Goal: Task Accomplishment & Management: Use online tool/utility

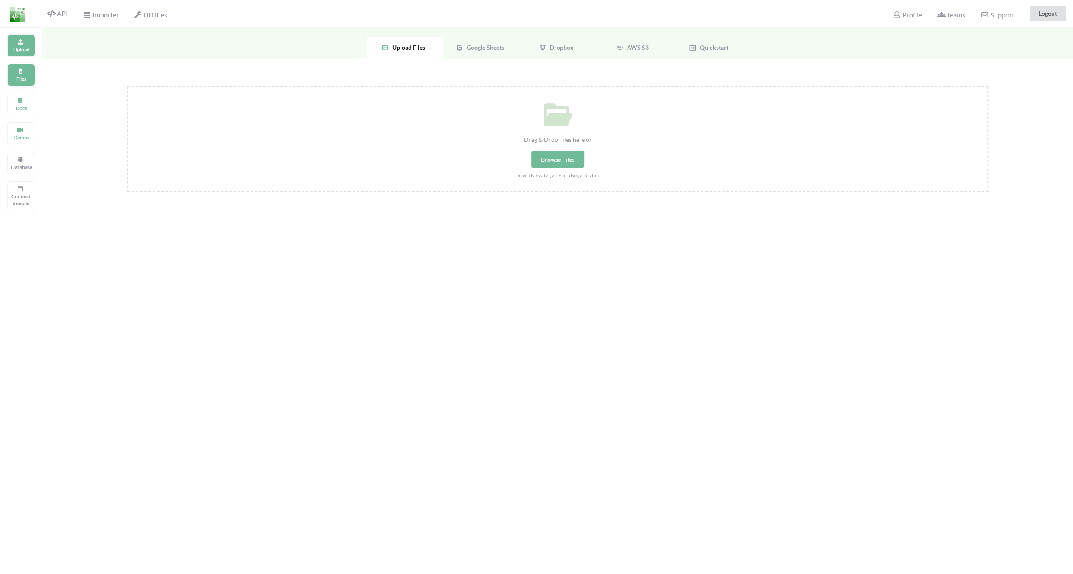
click at [27, 76] on p "Files" at bounding box center [21, 78] width 20 height 7
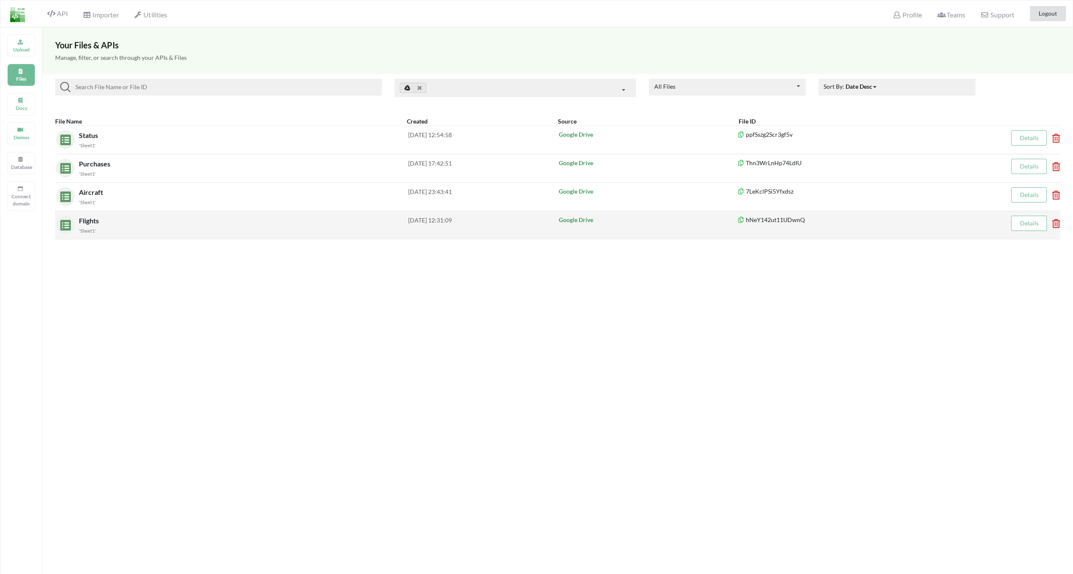
click at [192, 216] on div "Flights 'Sheet1'" at bounding box center [243, 225] width 329 height 19
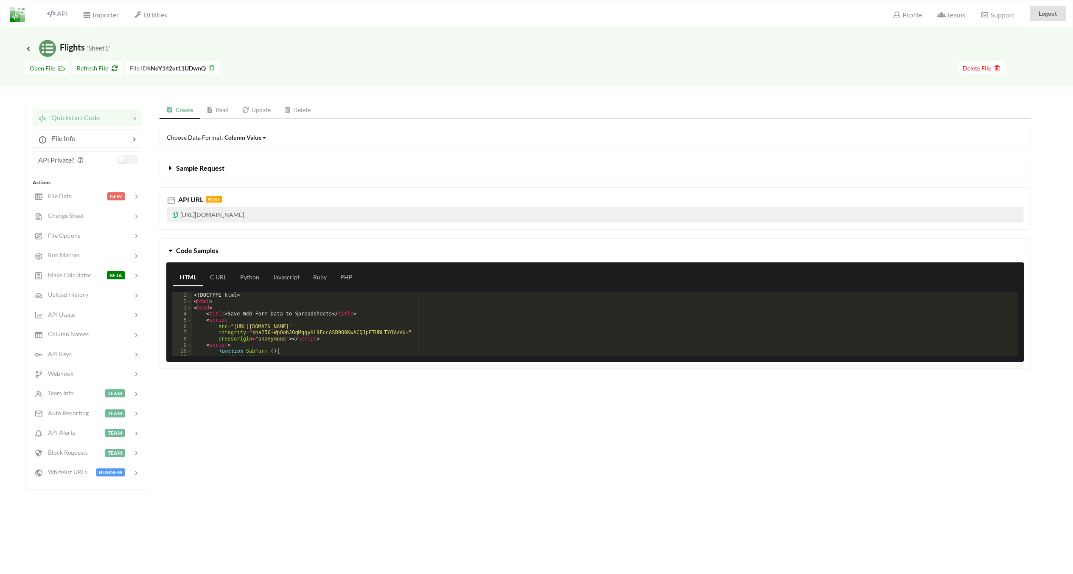
click at [230, 109] on link "Read" at bounding box center [218, 110] width 36 height 17
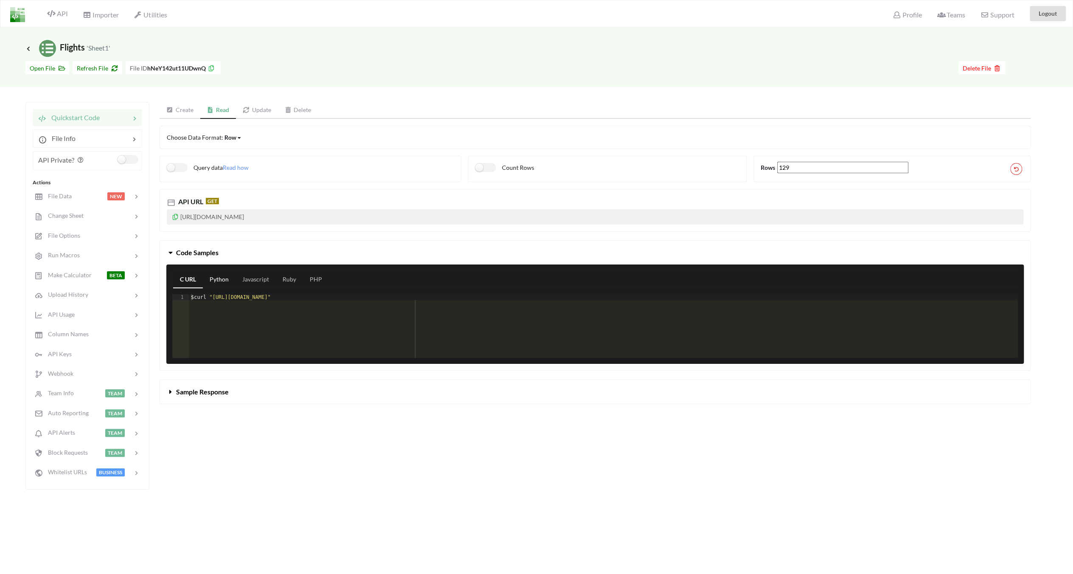
click at [224, 275] on link "Python" at bounding box center [219, 279] width 33 height 17
click at [249, 276] on link "Javascript" at bounding box center [256, 279] width 40 height 17
click at [287, 280] on link "Ruby" at bounding box center [289, 279] width 27 height 17
click at [243, 278] on link "Javascript" at bounding box center [256, 279] width 40 height 17
click at [252, 112] on link "Update" at bounding box center [257, 110] width 42 height 17
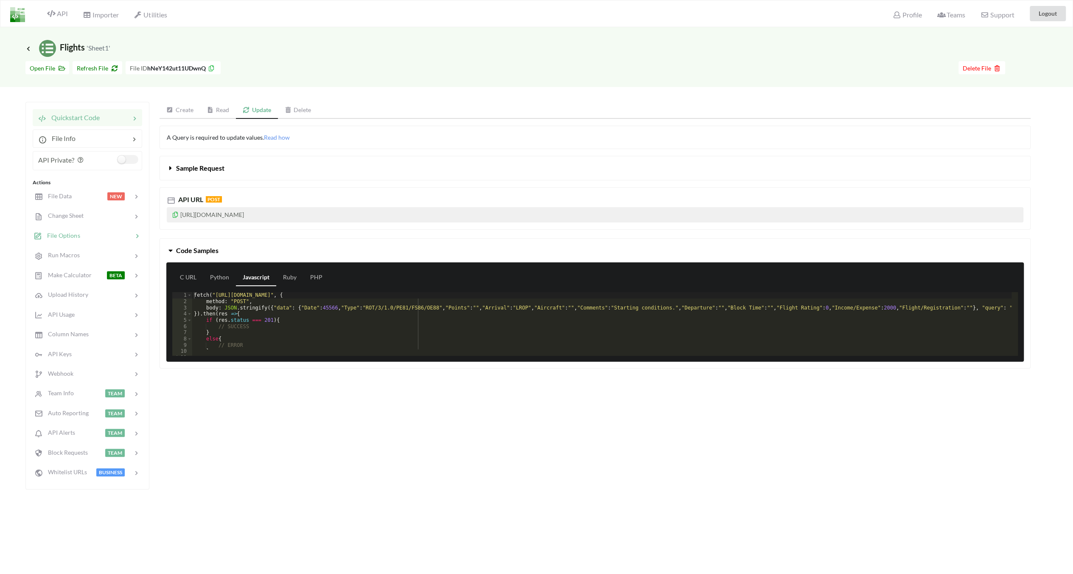
click at [106, 236] on div at bounding box center [106, 236] width 53 height 10
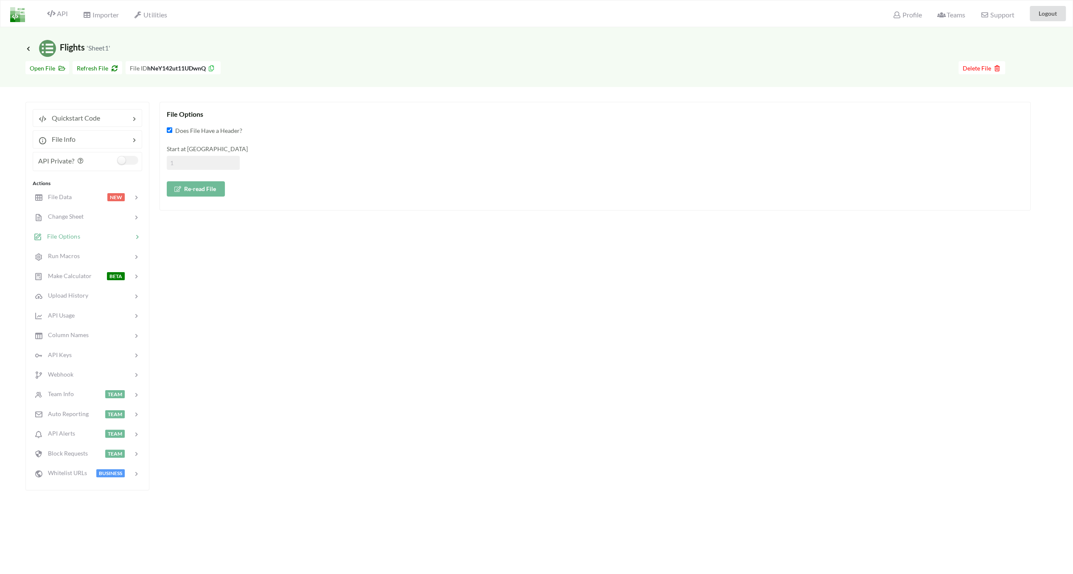
click at [219, 192] on button "Re-read File" at bounding box center [196, 188] width 58 height 15
click at [78, 204] on div "File Data NEW" at bounding box center [87, 197] width 112 height 20
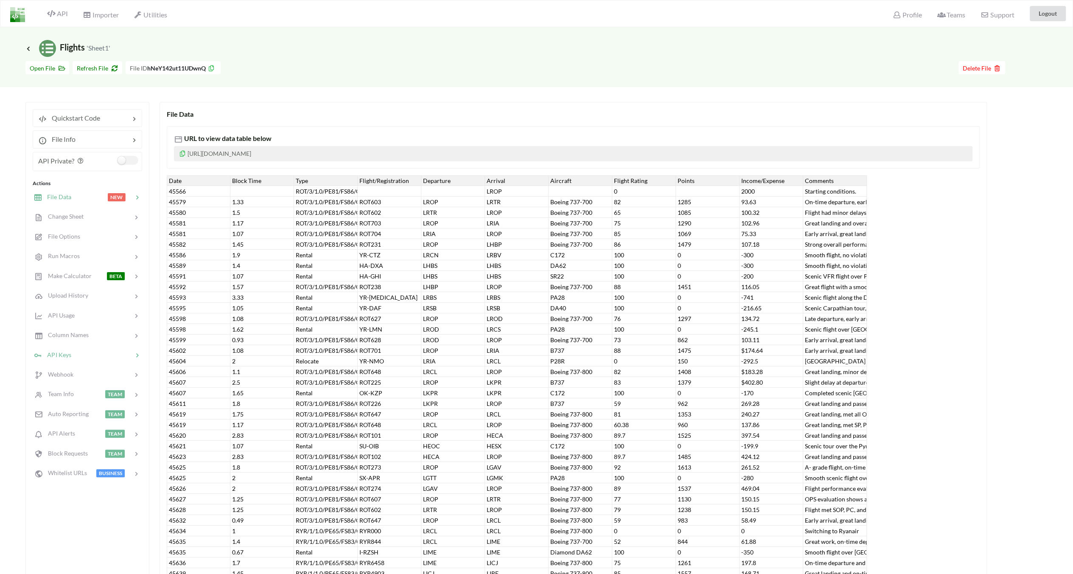
click at [82, 346] on div "API Keys" at bounding box center [87, 354] width 112 height 20
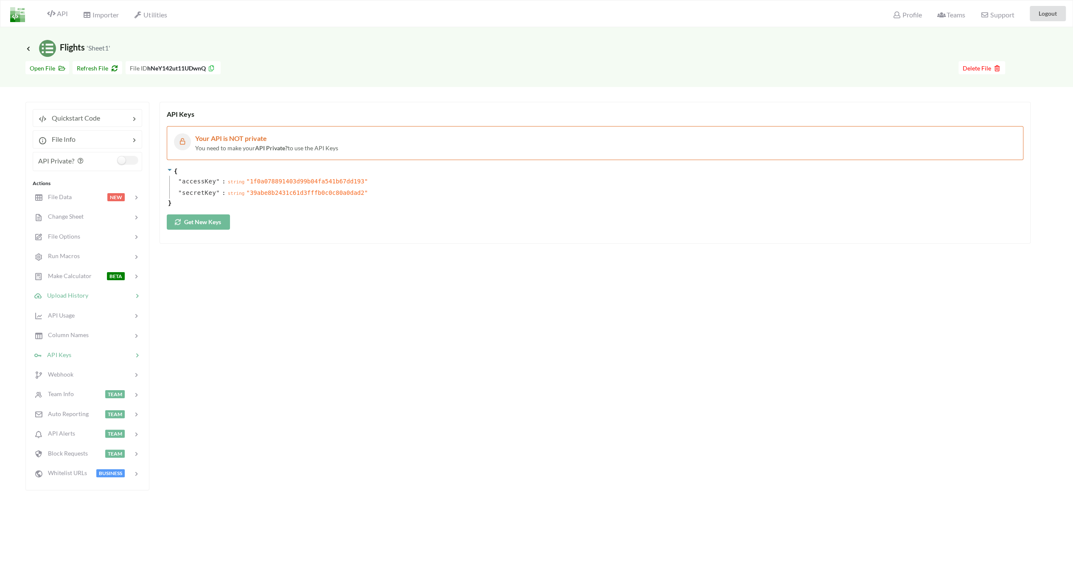
click at [85, 291] on span "Upload History" at bounding box center [65, 294] width 46 height 7
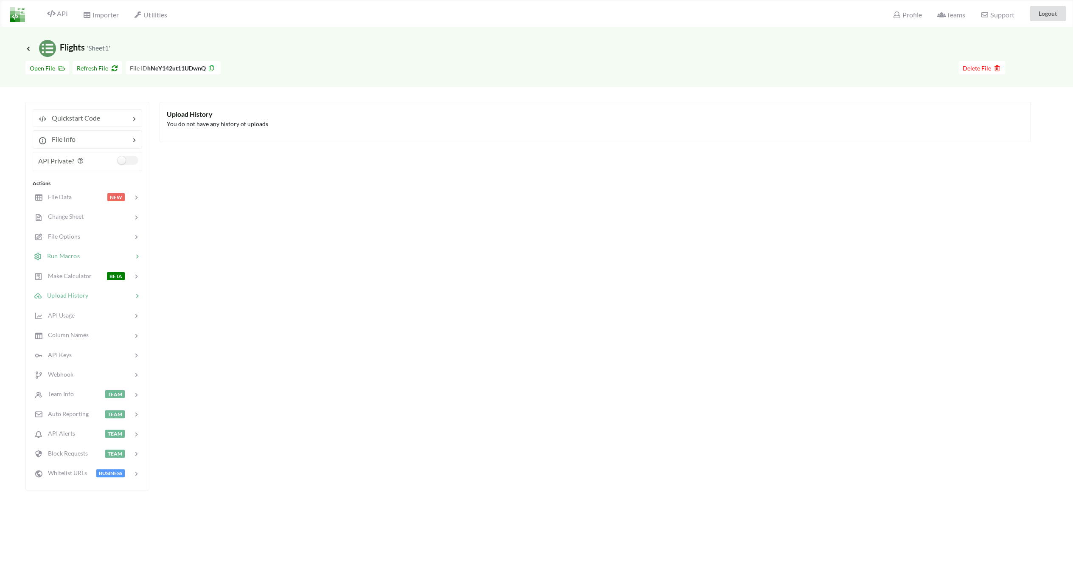
click at [82, 251] on div at bounding box center [106, 256] width 53 height 10
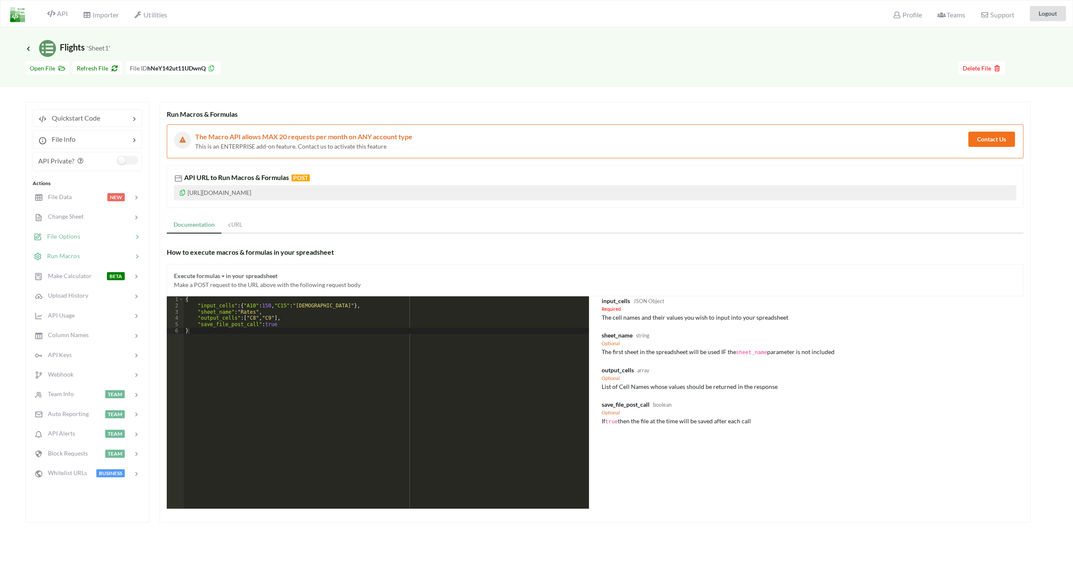
click at [69, 229] on div "File Options" at bounding box center [87, 236] width 112 height 20
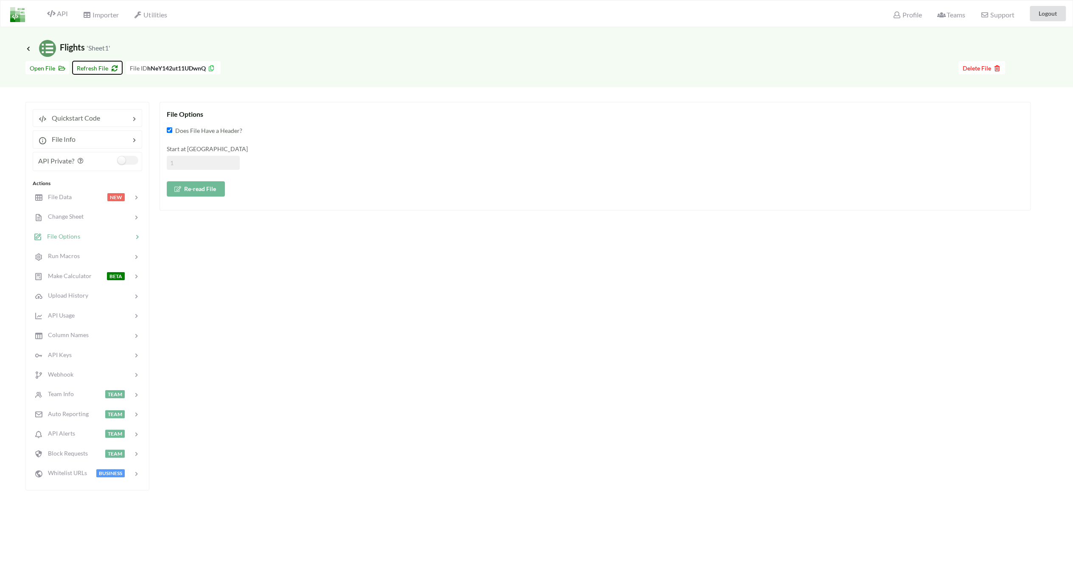
click at [86, 68] on span "Refresh File" at bounding box center [97, 67] width 41 height 7
